Goal: Task Accomplishment & Management: Use online tool/utility

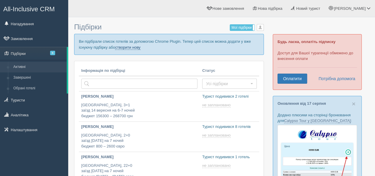
click at [120, 48] on link "створити нову" at bounding box center [127, 47] width 25 height 5
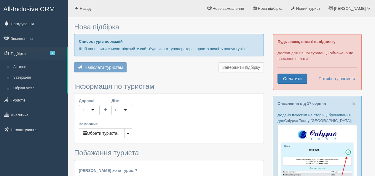
type input "7"
type input "1200"
type input "3000"
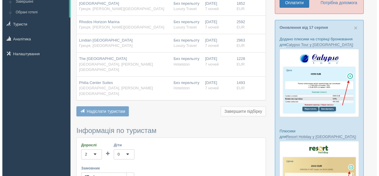
scroll to position [118, 0]
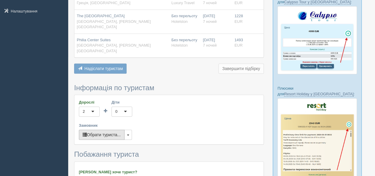
click at [110, 129] on button "Обрати туриста..." at bounding box center [102, 134] width 46 height 10
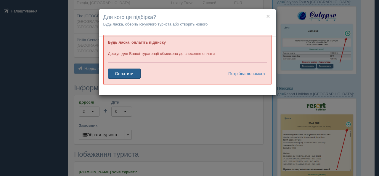
click at [131, 70] on link "Оплатити" at bounding box center [124, 73] width 33 height 10
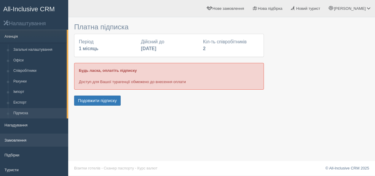
click at [31, 145] on link "Замовлення" at bounding box center [34, 139] width 68 height 13
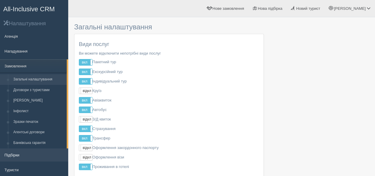
click at [26, 149] on link "Підбірки" at bounding box center [34, 154] width 68 height 13
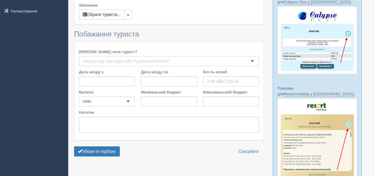
type input "7"
type input "1200"
type input "3000"
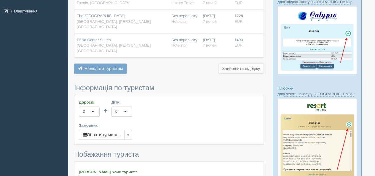
scroll to position [30, 0]
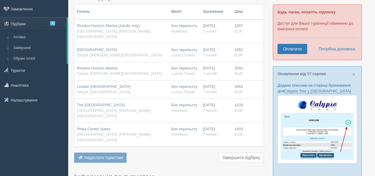
click at [165, 17] on th "Готель" at bounding box center [121, 11] width 94 height 15
click at [163, 29] on div "Rhodos Horizon Marina (Adults only) [GEOGRAPHIC_DATA], [PERSON_NAME][GEOGRAPHIC…" at bounding box center [122, 31] width 90 height 17
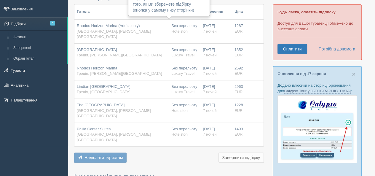
click at [135, 29] on div "Rhodos Horizon Marina (Adults only) [GEOGRAPHIC_DATA], [PERSON_NAME][GEOGRAPHIC…" at bounding box center [122, 31] width 90 height 17
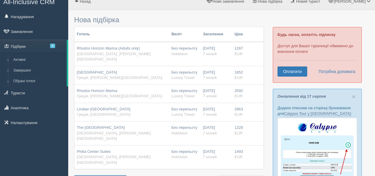
scroll to position [0, 0]
